Goal: Navigation & Orientation: Go to known website

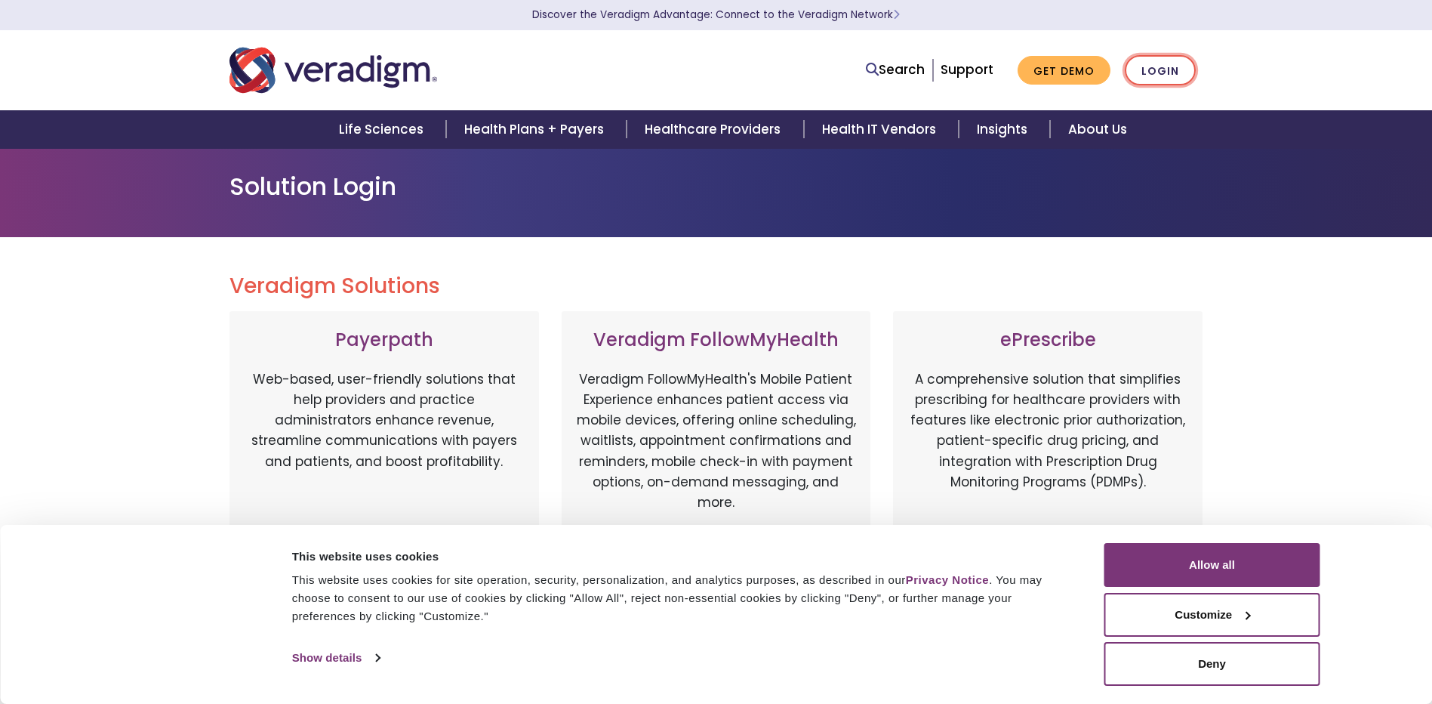
click at [1136, 73] on link "Login" at bounding box center [1160, 70] width 71 height 31
click at [1175, 73] on link "Login" at bounding box center [1160, 70] width 71 height 31
click at [1221, 538] on div "Consent Details [#IABV2SETTINGS#] About This website uses cookies This website …" at bounding box center [716, 614] width 1432 height 179
click at [1230, 559] on button "Allow all" at bounding box center [1212, 565] width 216 height 44
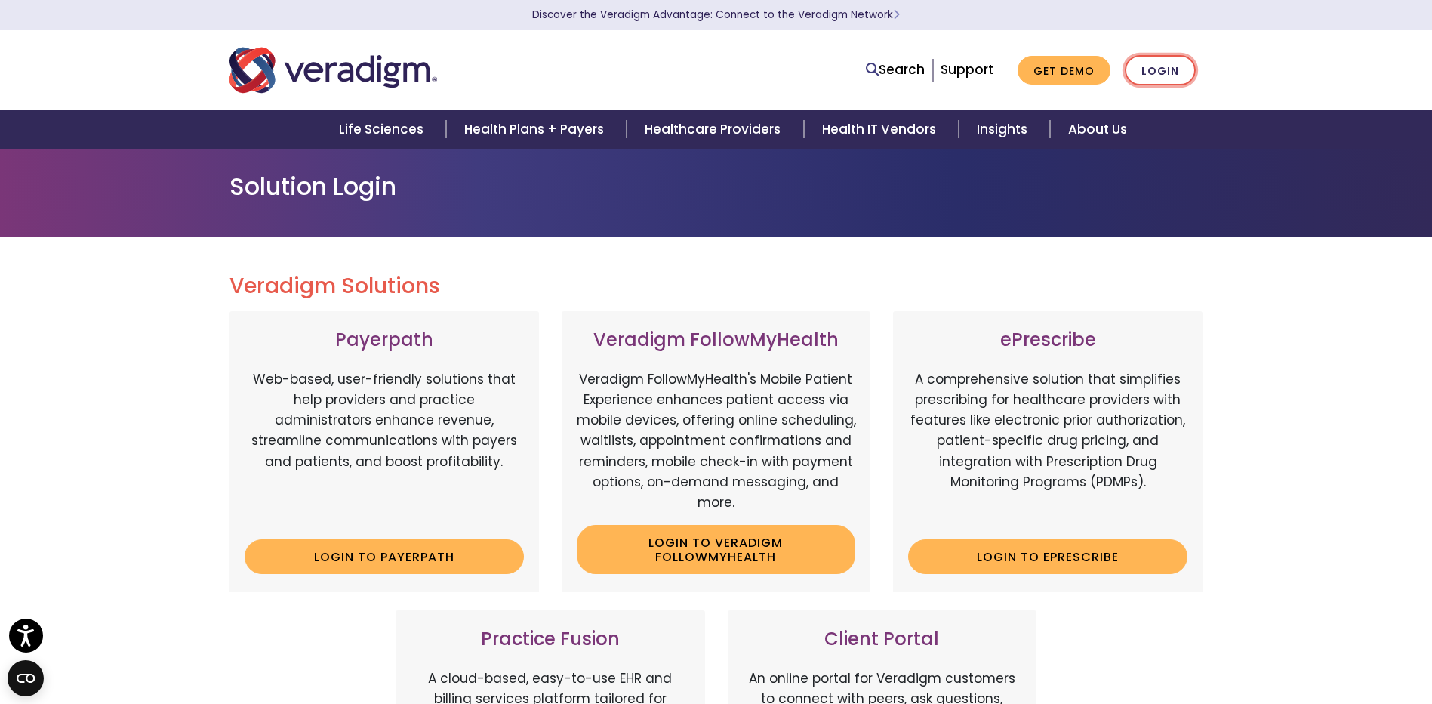
click at [1150, 80] on link "Login" at bounding box center [1160, 70] width 71 height 31
